Goal: Contribute content: Add original content to the website for others to see

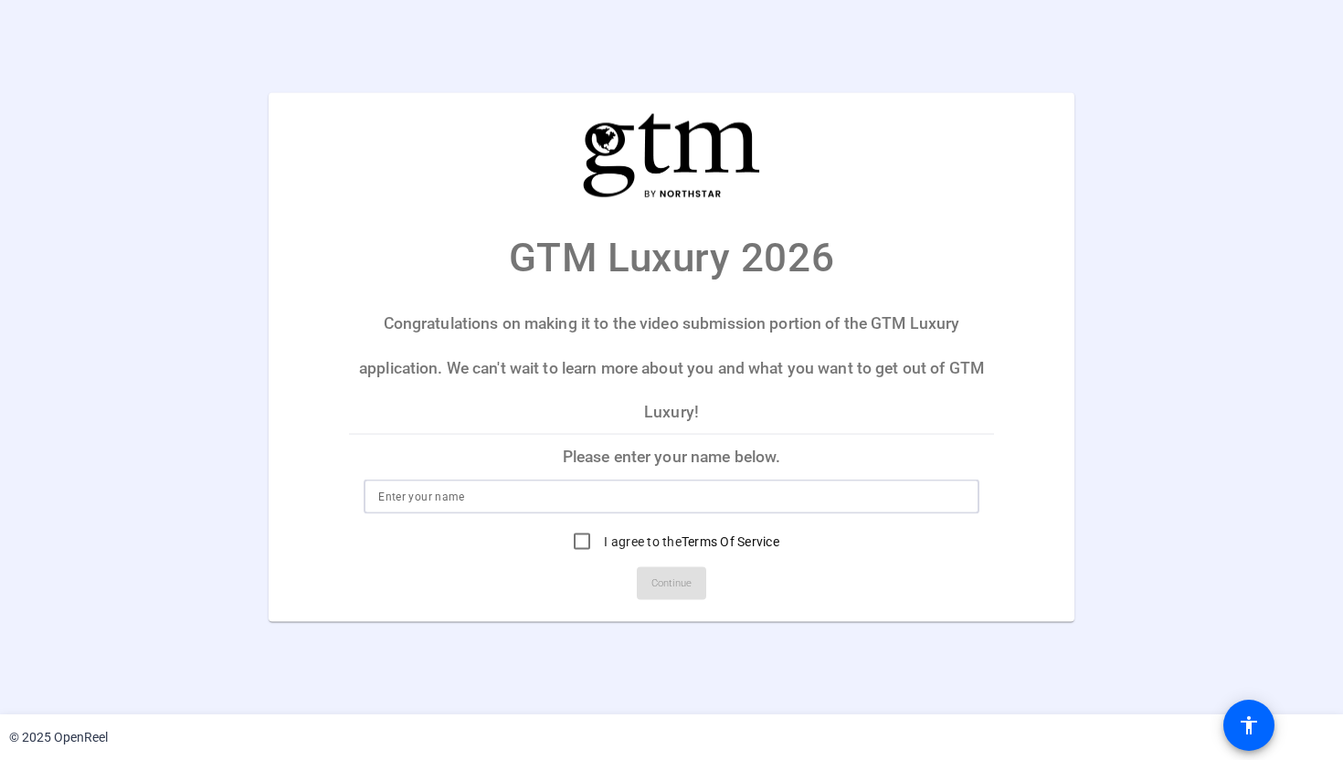
click at [516, 492] on input at bounding box center [671, 496] width 587 height 22
type input "[PERSON_NAME][GEOGRAPHIC_DATA]"
click at [579, 543] on input "I agree to the Terms Of Service" at bounding box center [582, 541] width 37 height 37
checkbox input "true"
click at [690, 591] on span "Continue" at bounding box center [671, 582] width 40 height 27
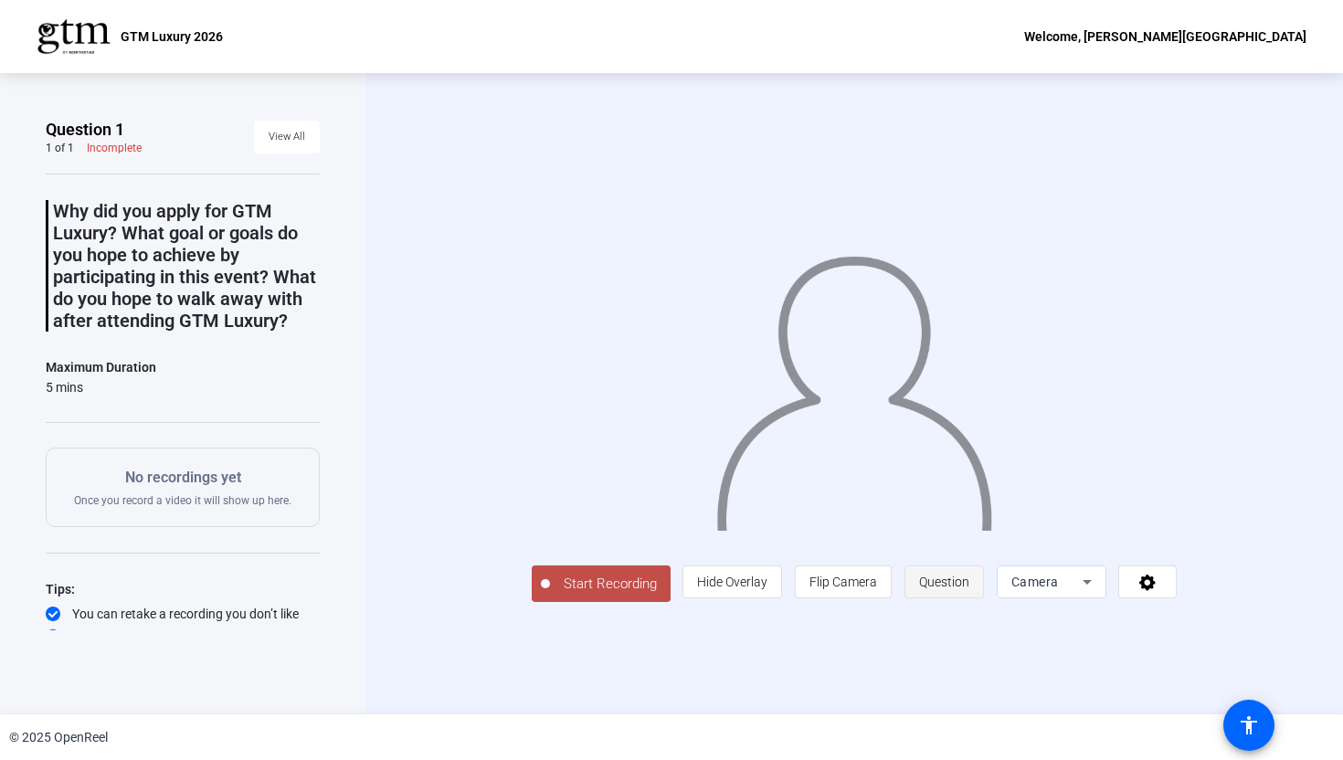
click at [953, 578] on span "Question" at bounding box center [944, 582] width 50 height 15
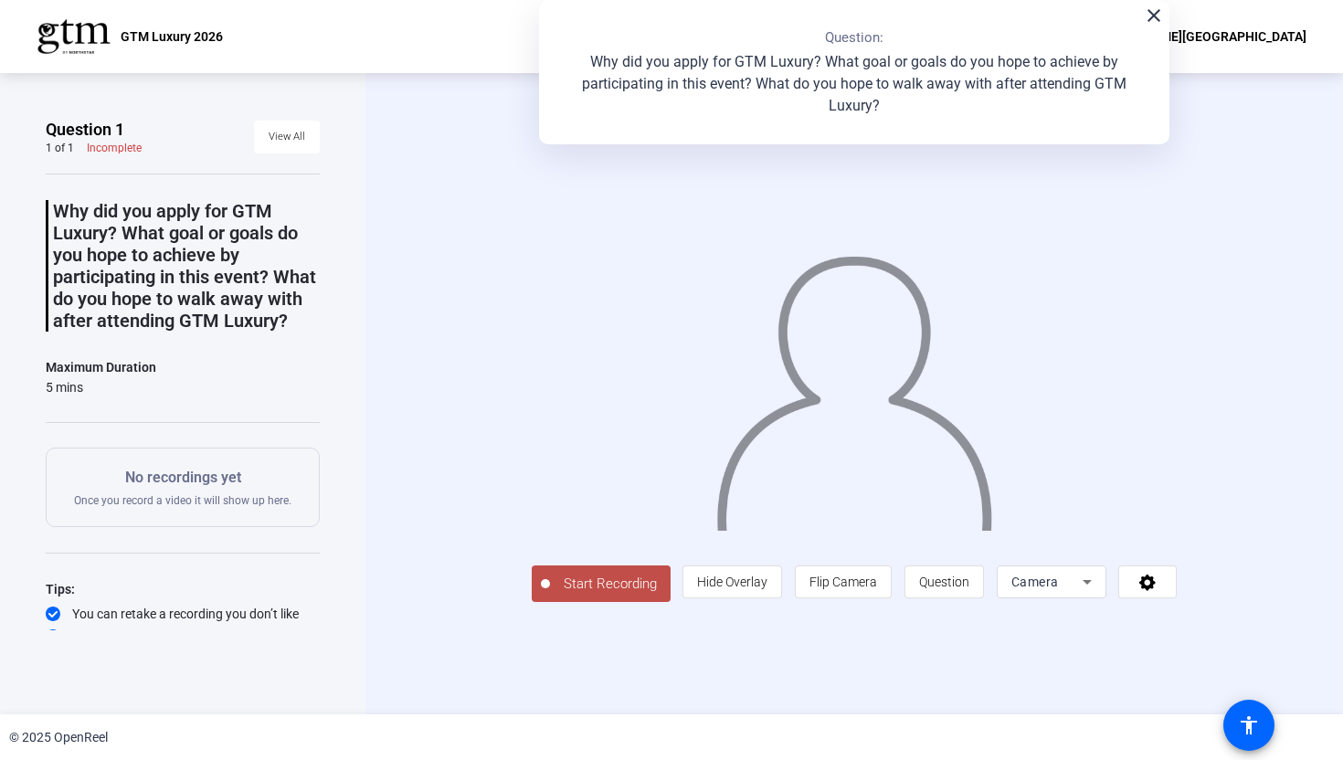
click at [1043, 587] on span "Camera" at bounding box center [1035, 582] width 48 height 15
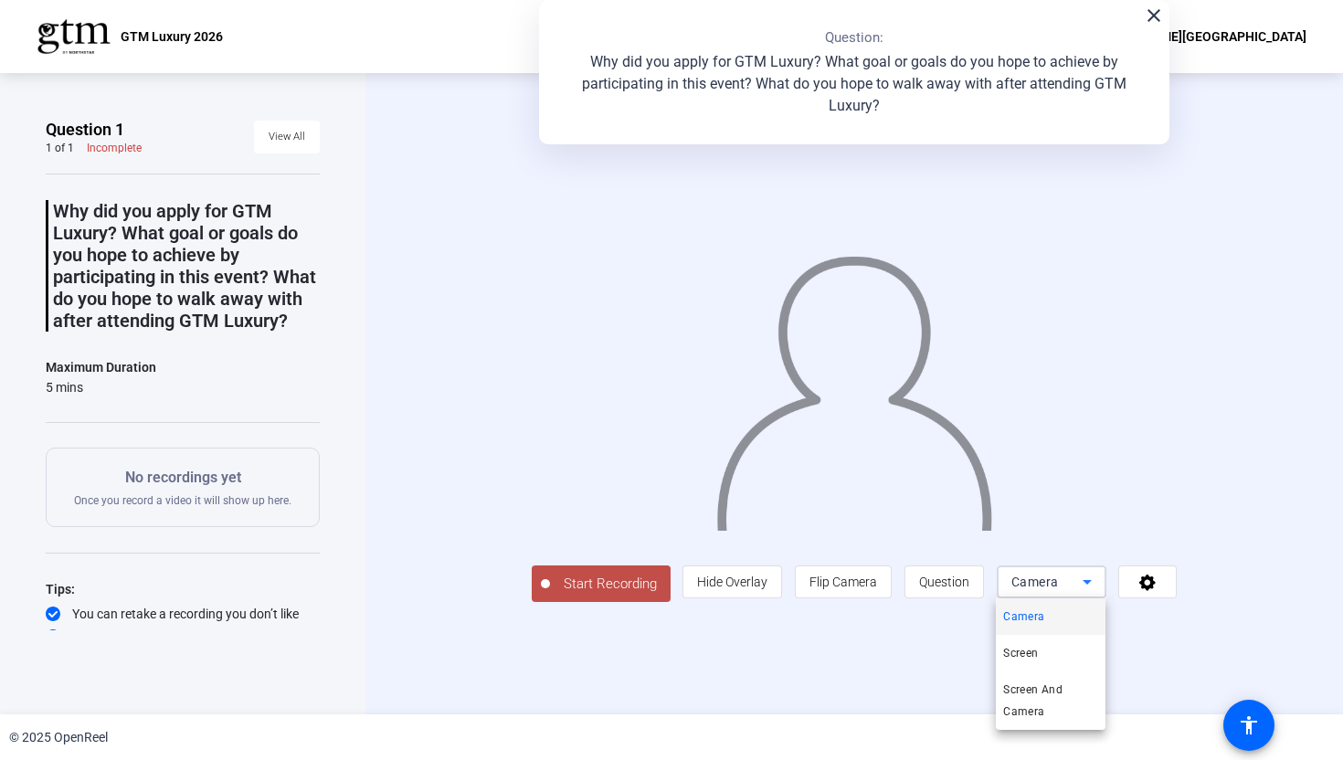
click at [1043, 587] on div at bounding box center [671, 380] width 1343 height 760
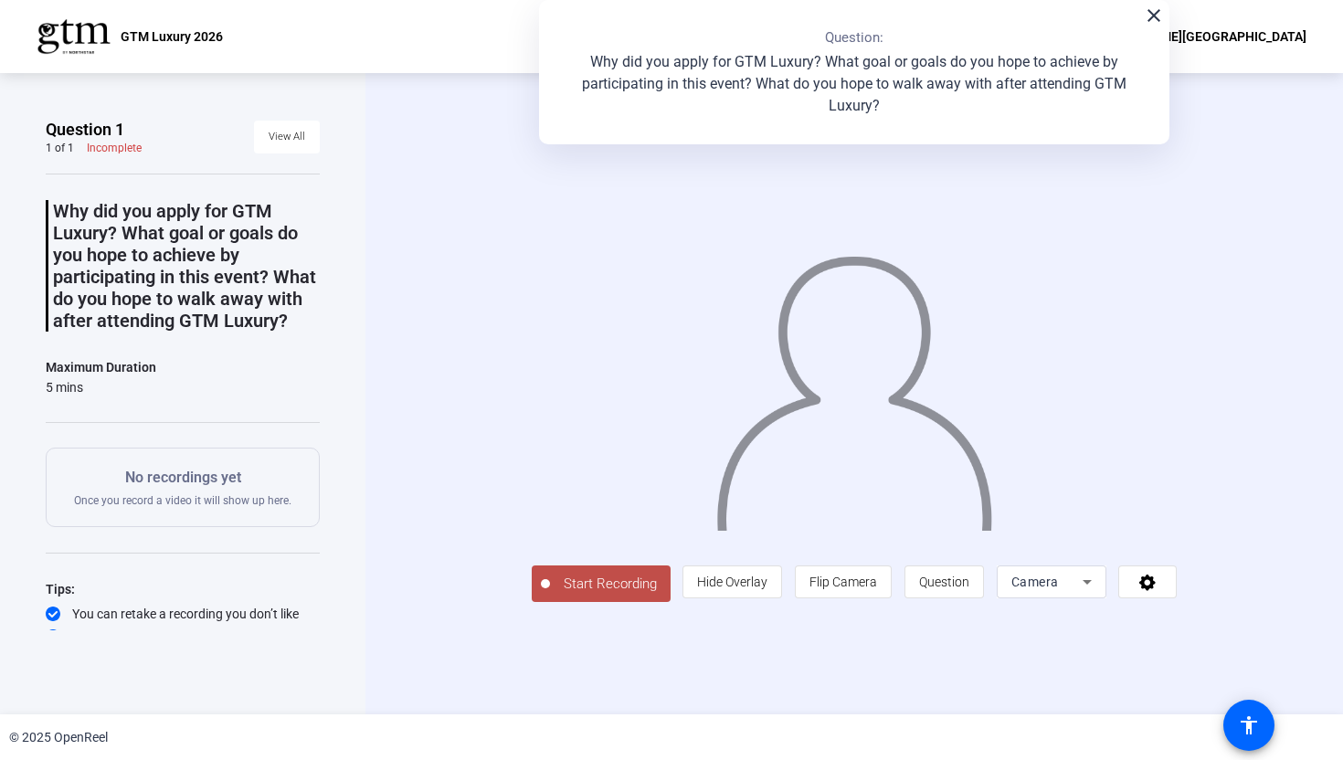
click at [605, 582] on span "Start Recording" at bounding box center [610, 584] width 121 height 21
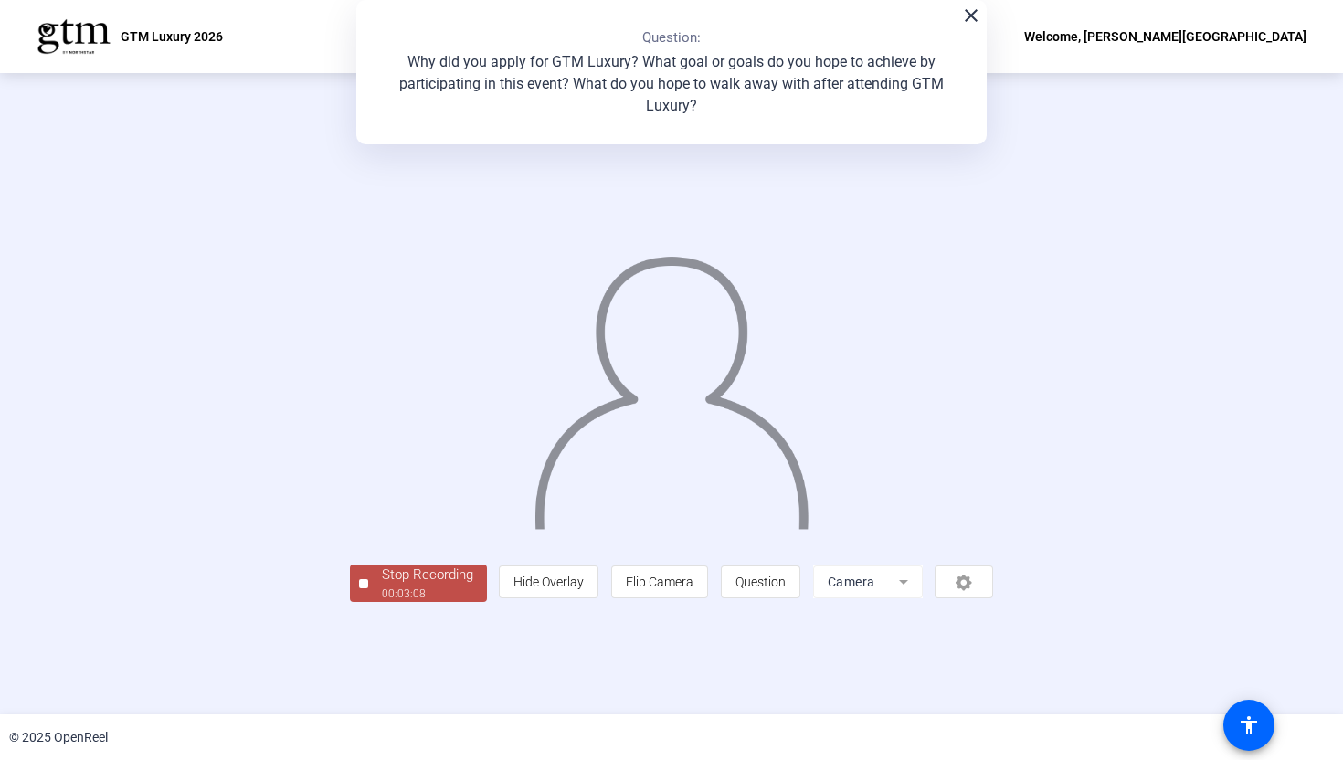
click at [362, 587] on div at bounding box center [363, 583] width 9 height 9
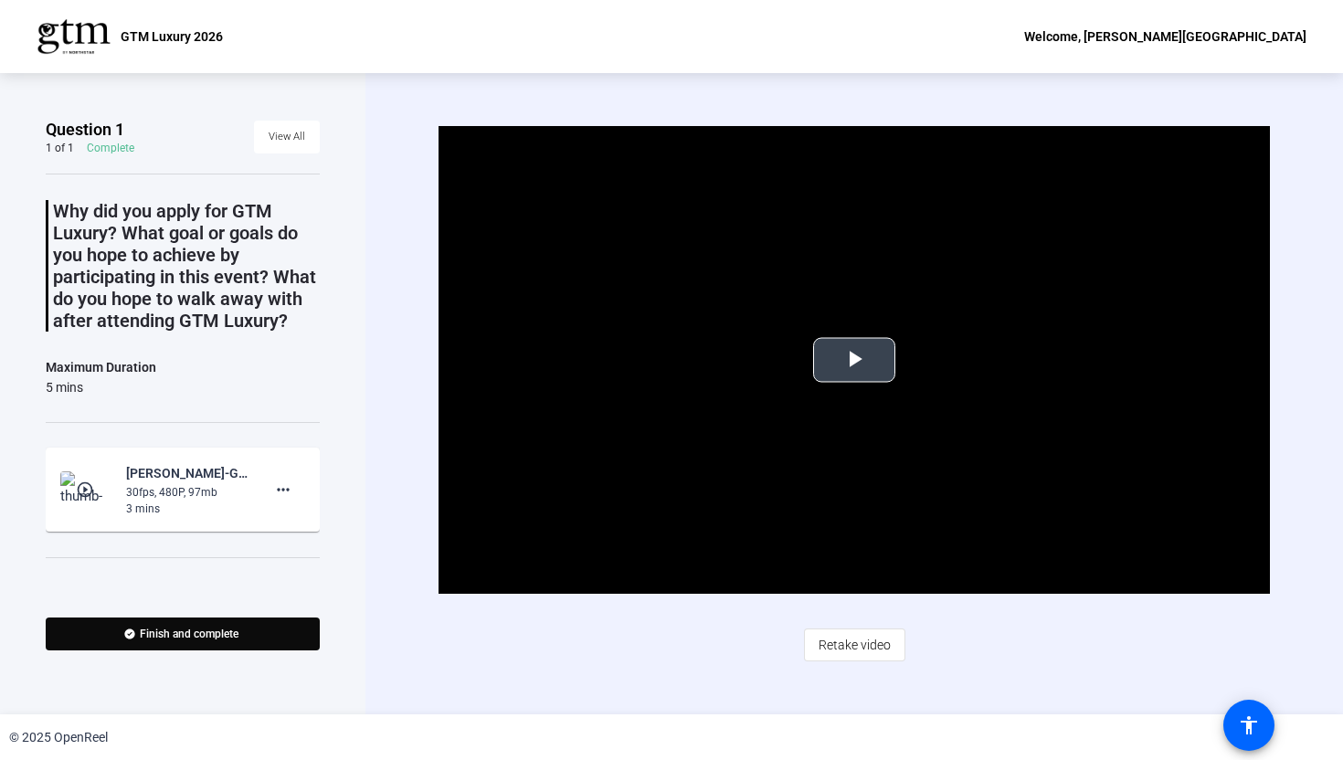
click at [854, 360] on span "Video Player" at bounding box center [854, 360] width 0 height 0
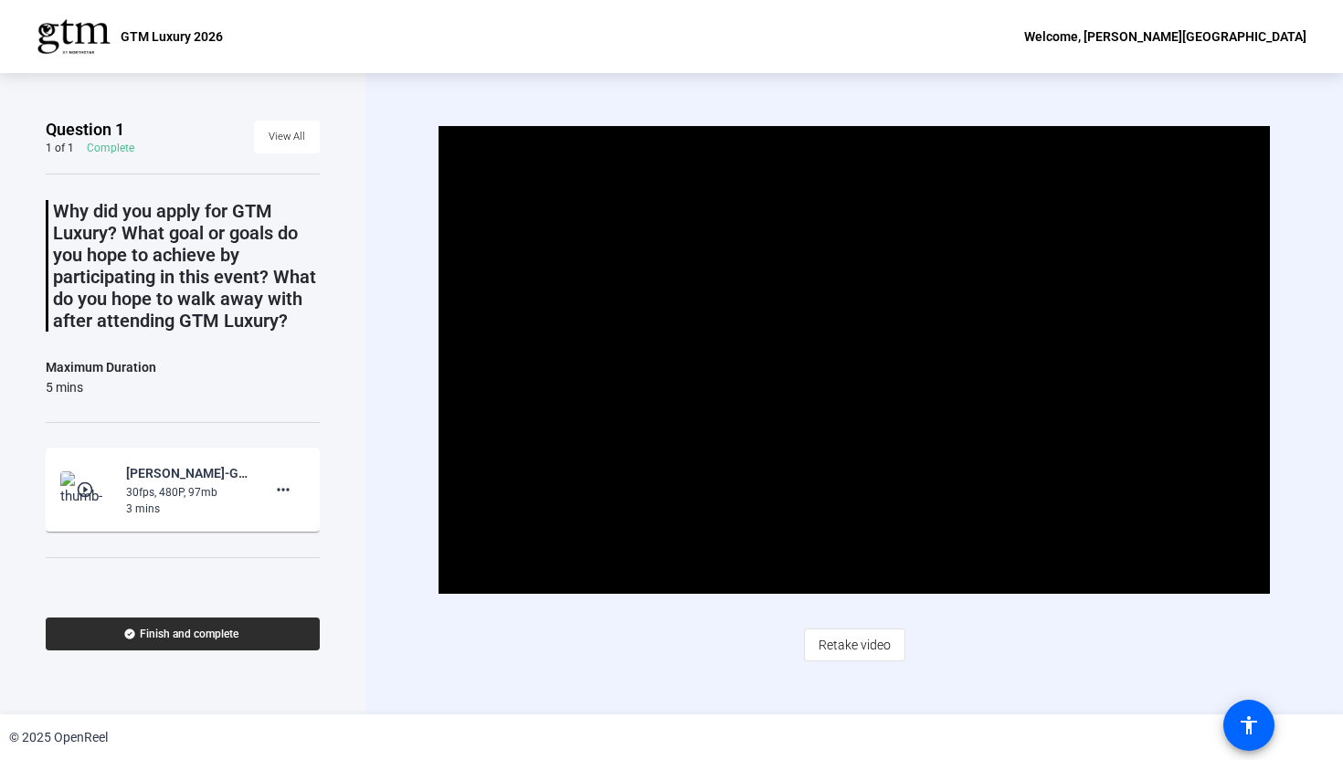
click at [228, 641] on span "Finish and complete" at bounding box center [189, 634] width 99 height 15
